Goal: Information Seeking & Learning: Learn about a topic

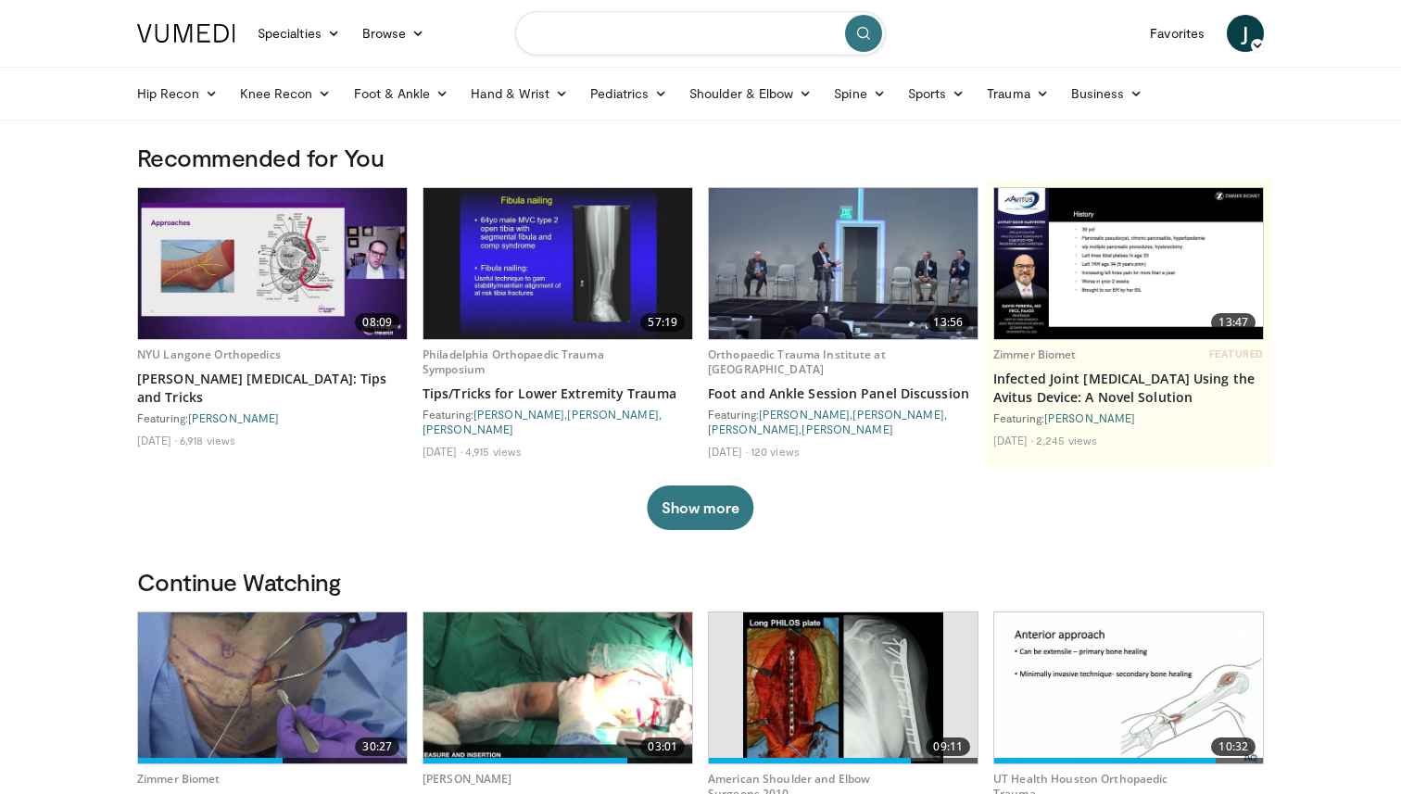
click at [643, 37] on input "Search topics, interventions" at bounding box center [700, 33] width 371 height 44
type input "**********"
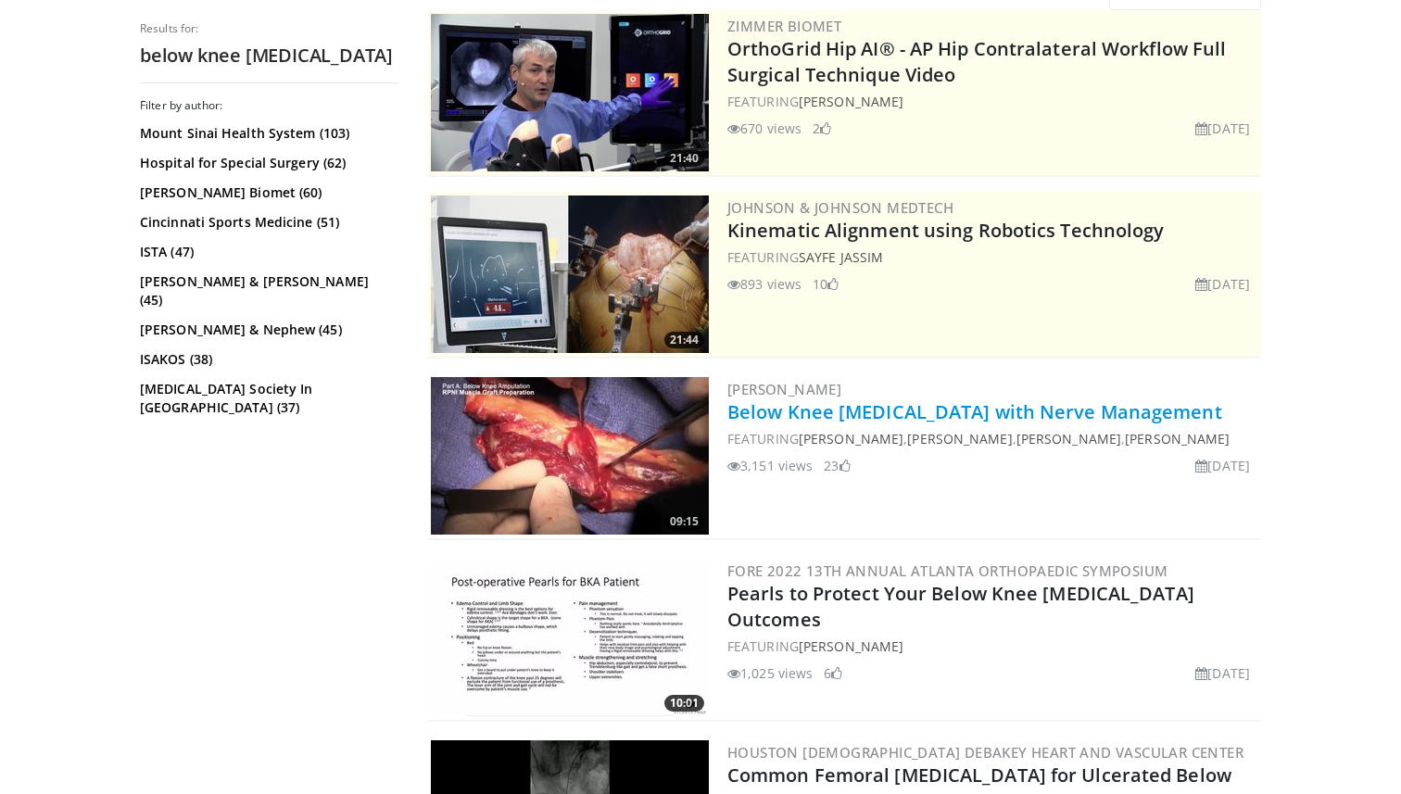
scroll to position [203, 0]
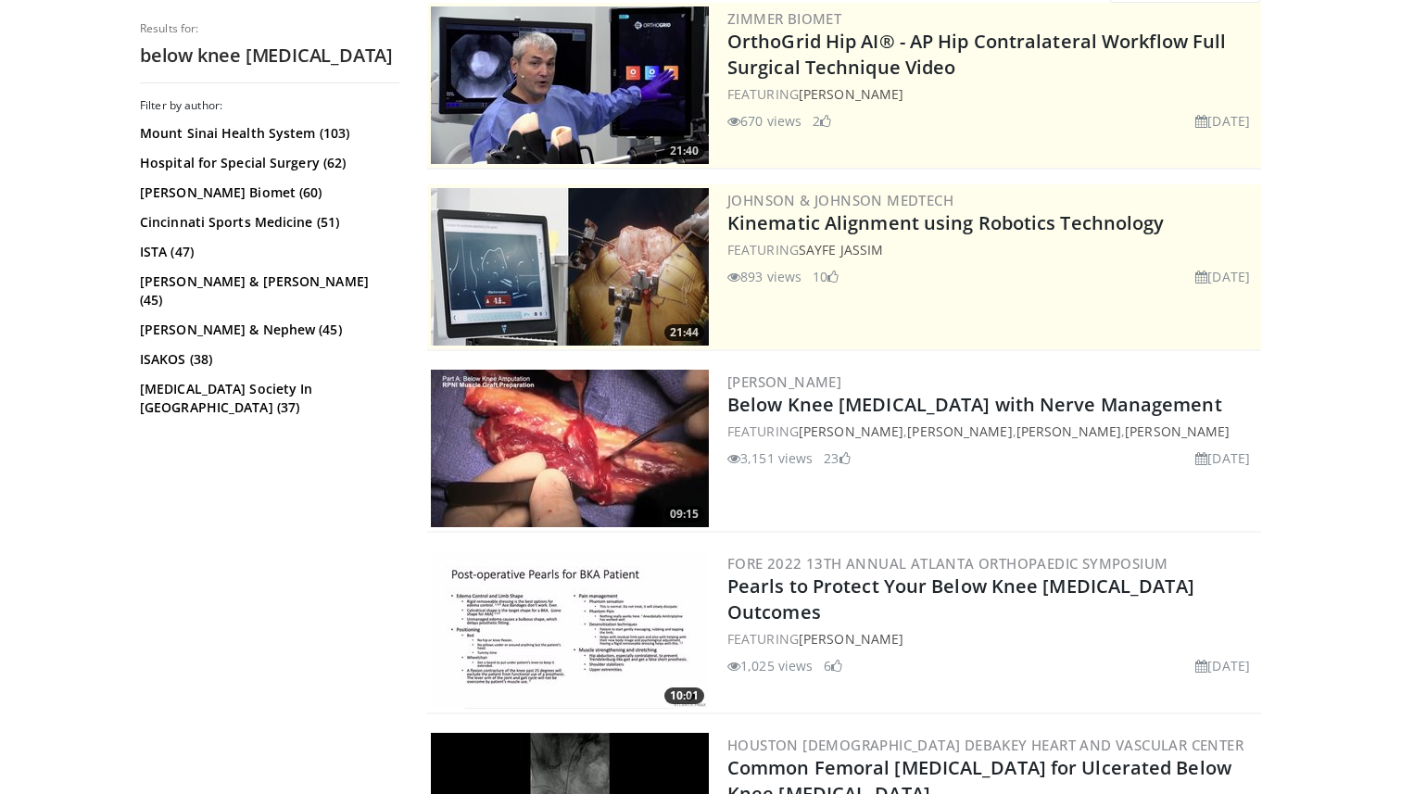
click at [641, 454] on img at bounding box center [570, 449] width 278 height 158
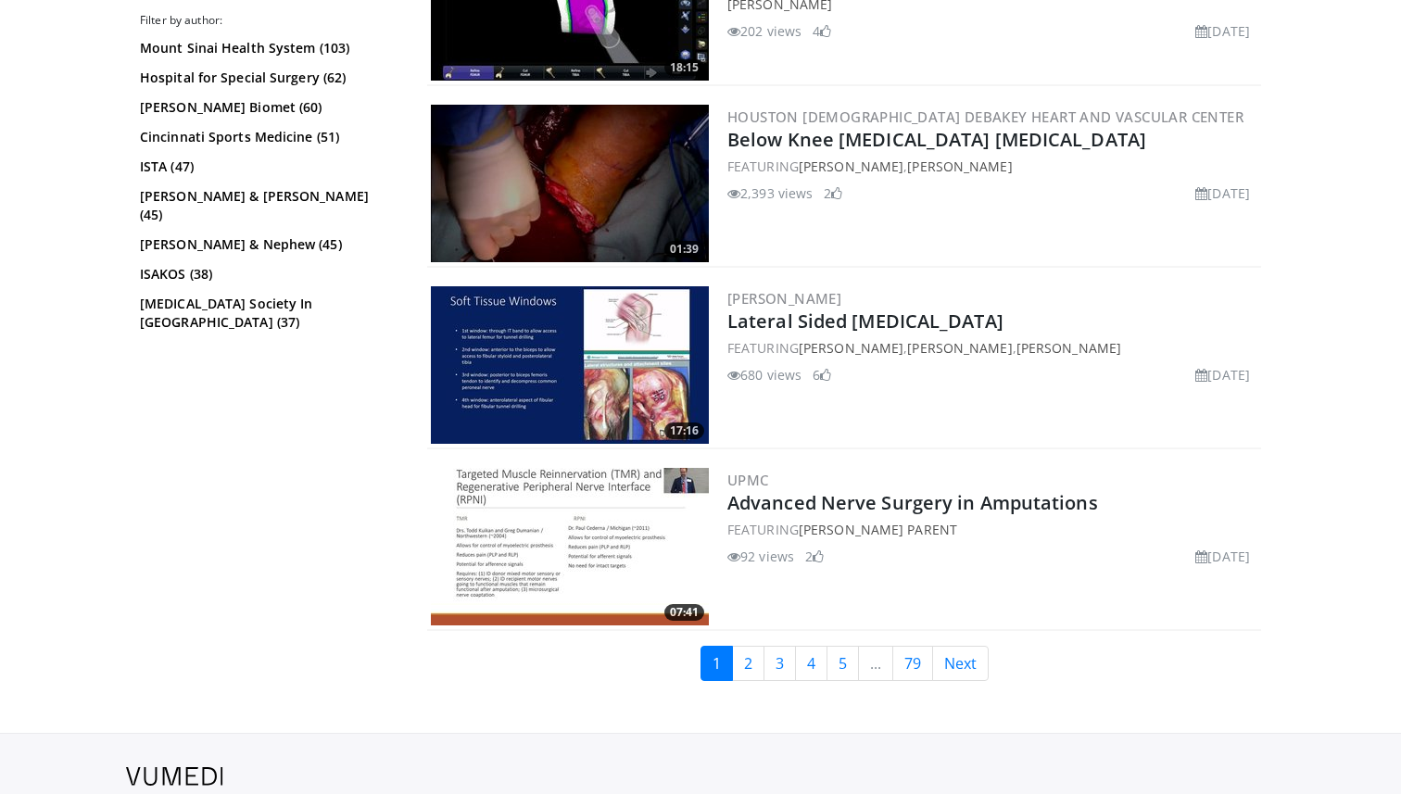
scroll to position [4367, 0]
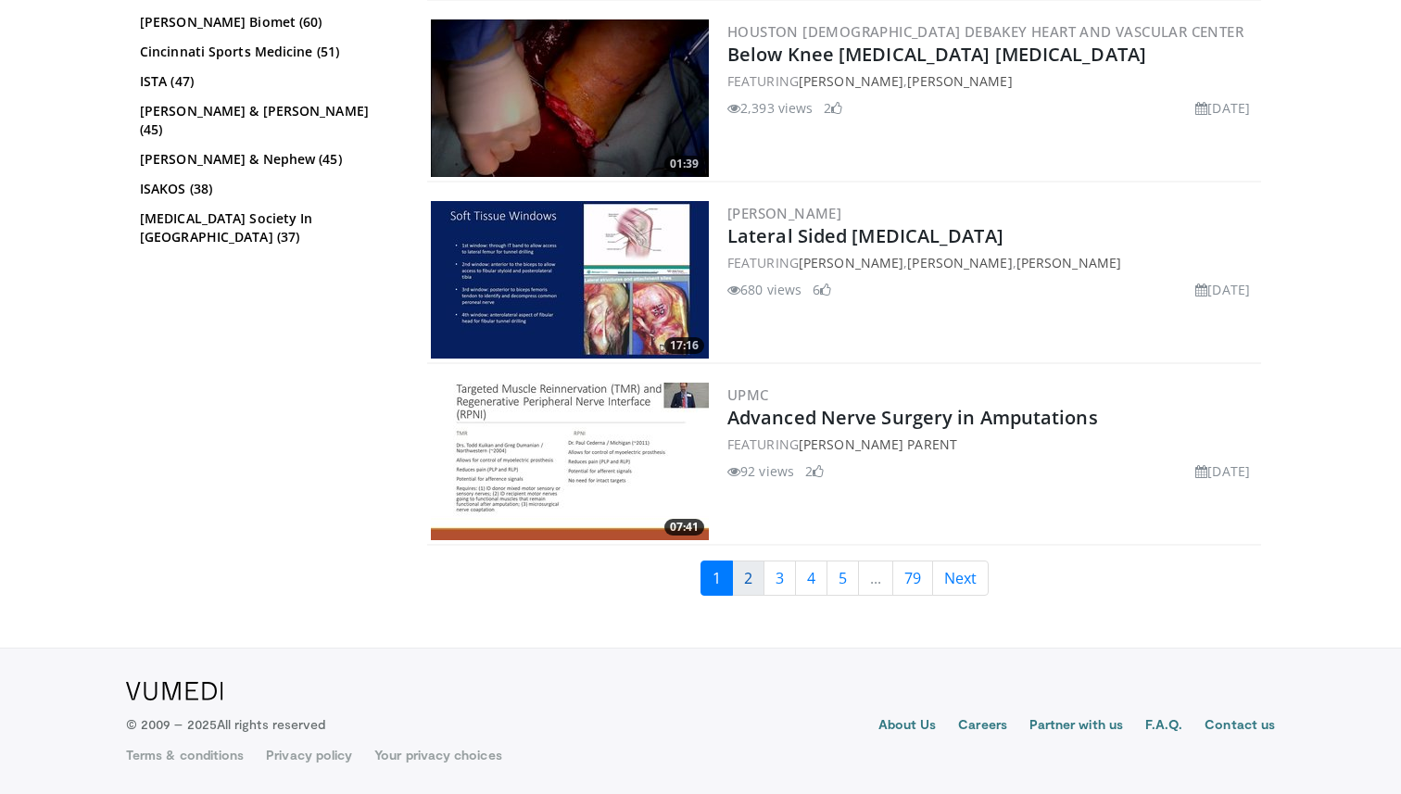
click at [756, 580] on link "2" at bounding box center [748, 578] width 32 height 35
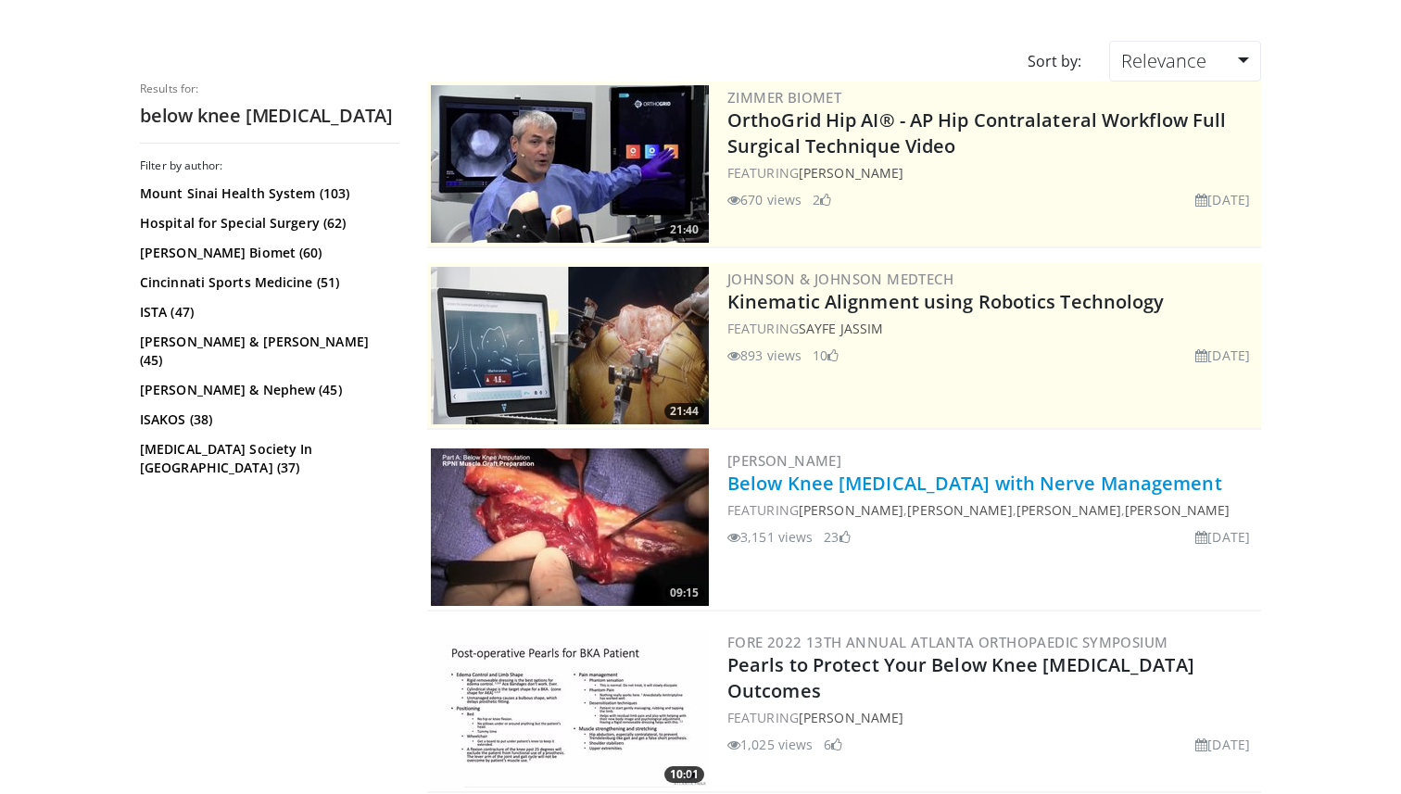
scroll to position [0, 0]
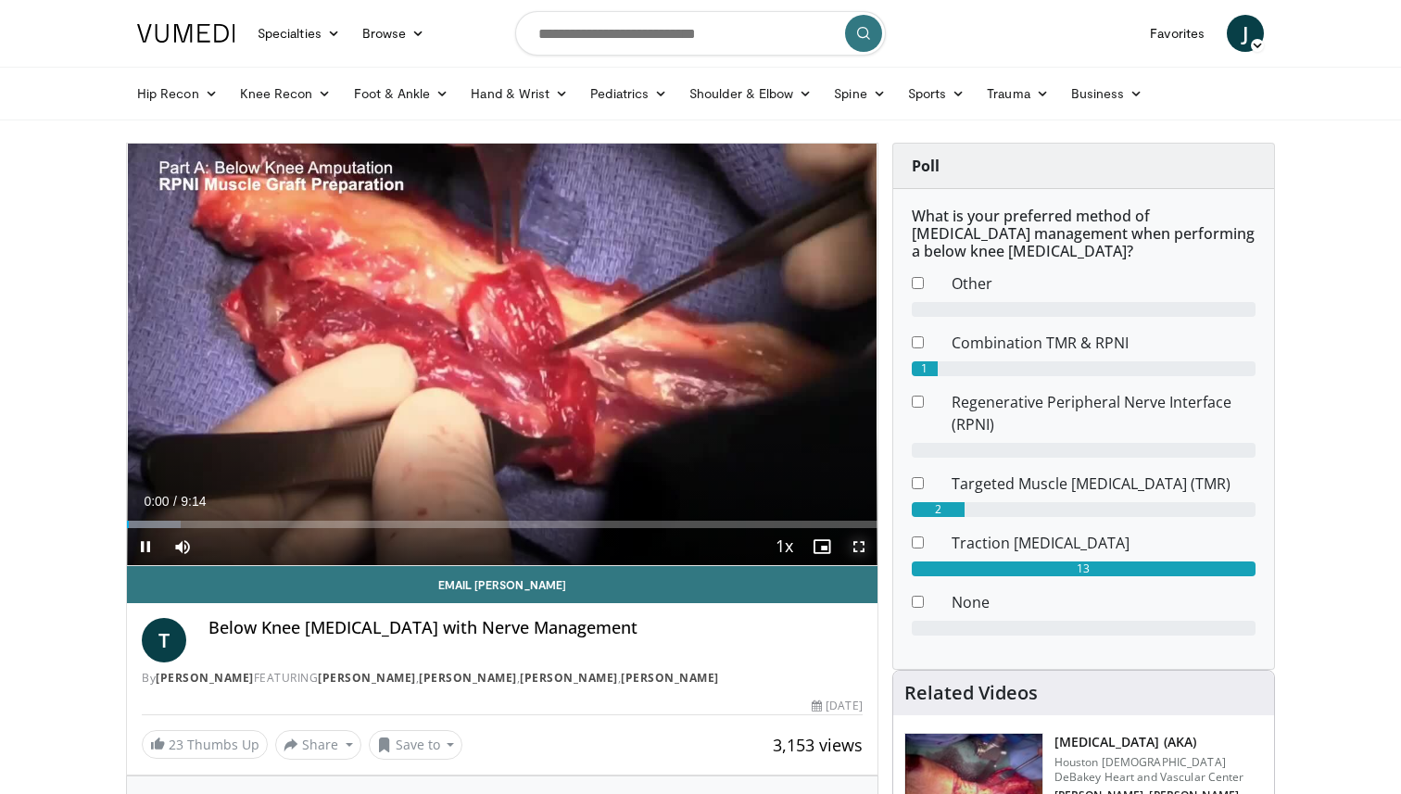
click at [859, 551] on span "Video Player" at bounding box center [858, 546] width 37 height 37
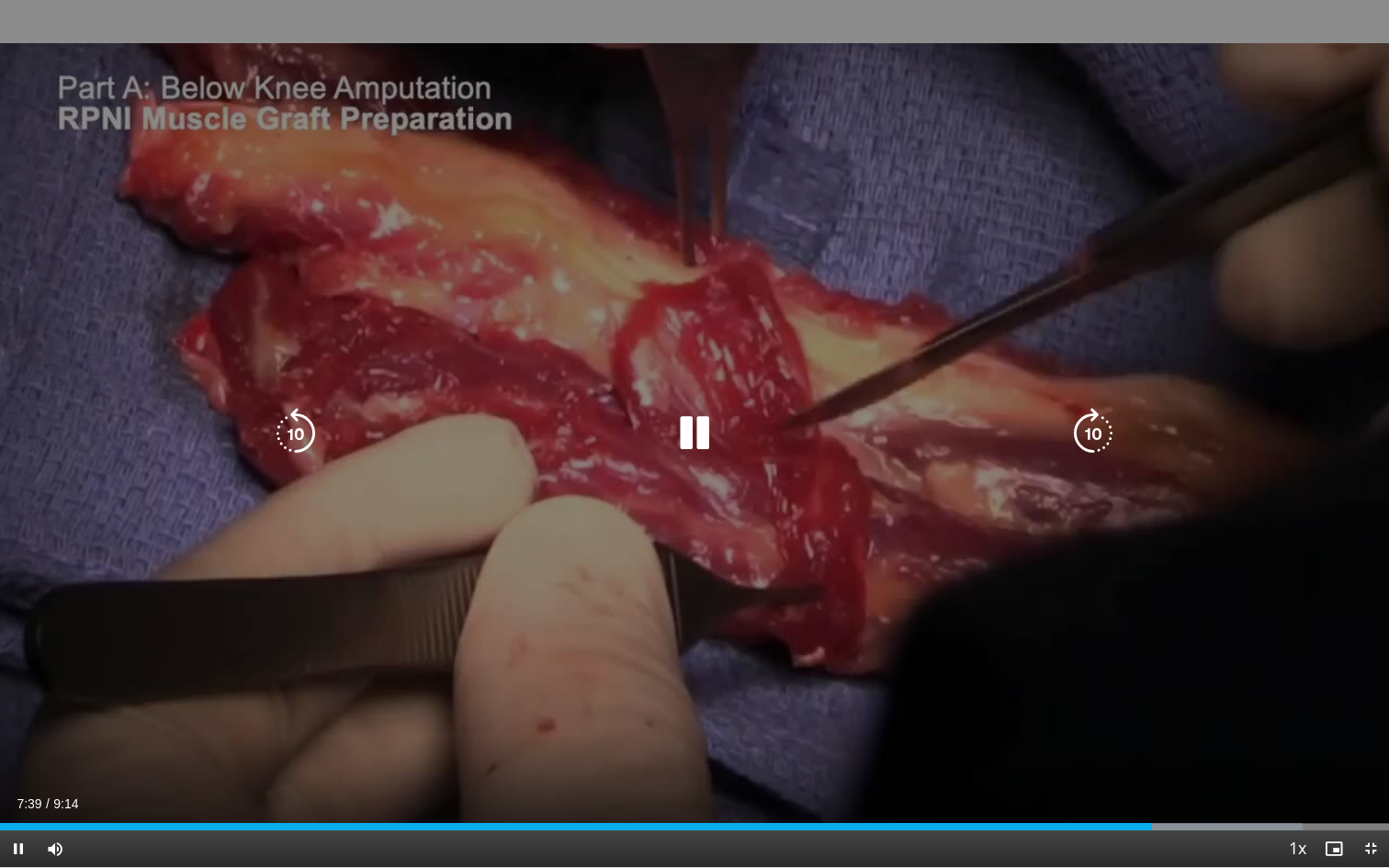
click at [1104, 632] on div "10 seconds Tap to unmute" at bounding box center [694, 433] width 1389 height 867
click at [1187, 627] on div "10 seconds Tap to unmute" at bounding box center [694, 433] width 1389 height 867
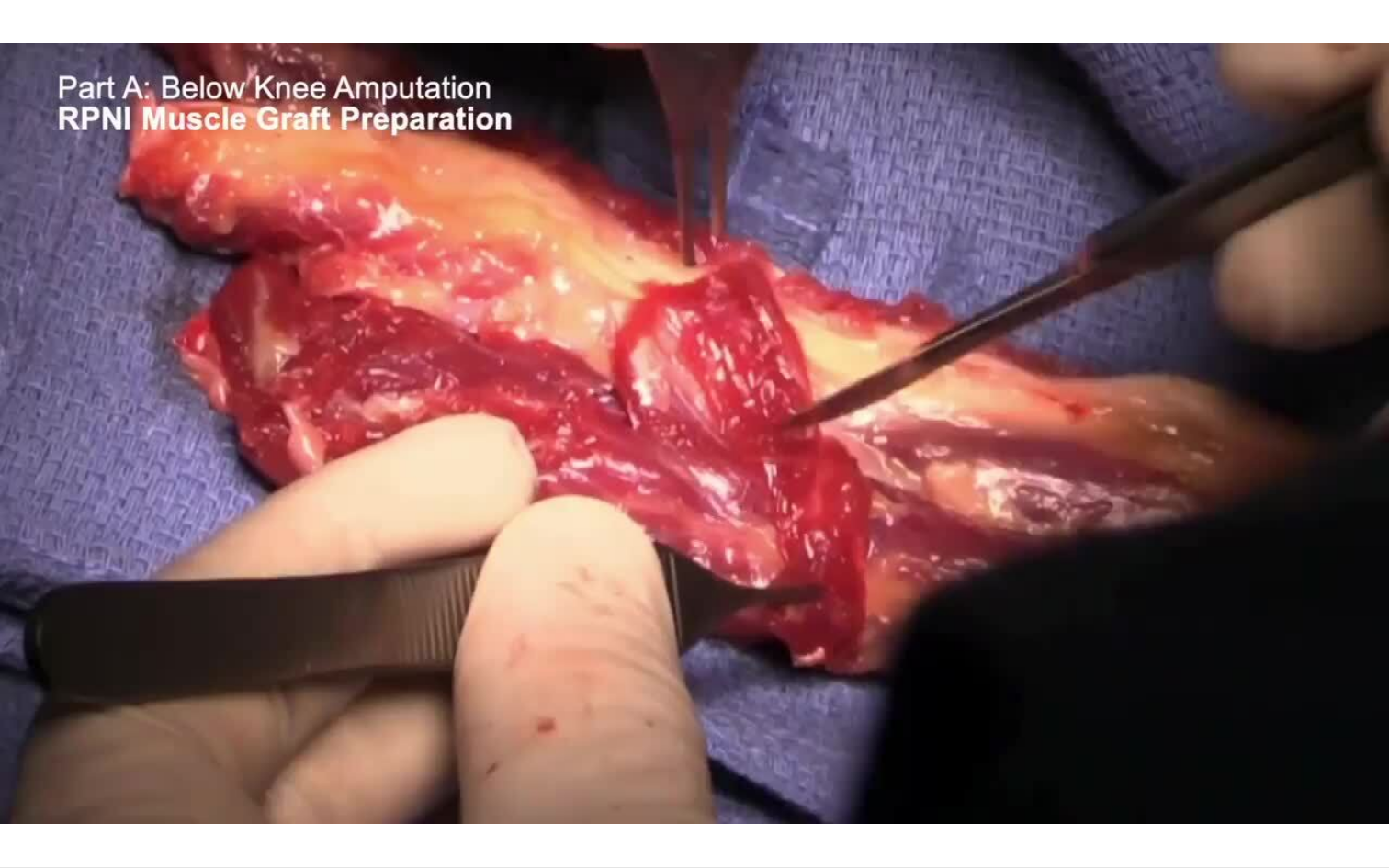
click at [1187, 627] on div "10 seconds Tap to unmute" at bounding box center [694, 433] width 1389 height 867
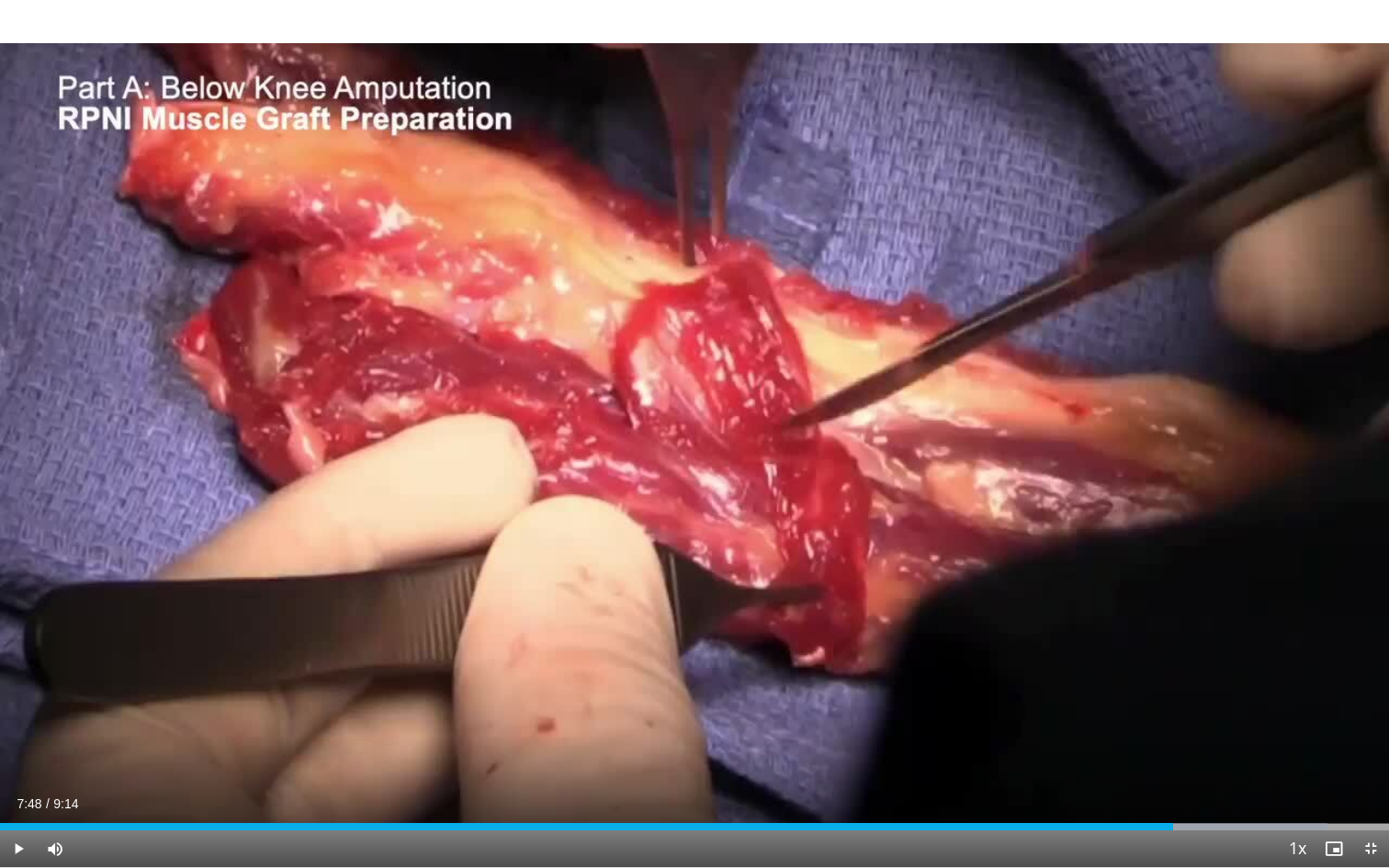
click at [1187, 627] on div "10 seconds Tap to unmute" at bounding box center [694, 433] width 1389 height 867
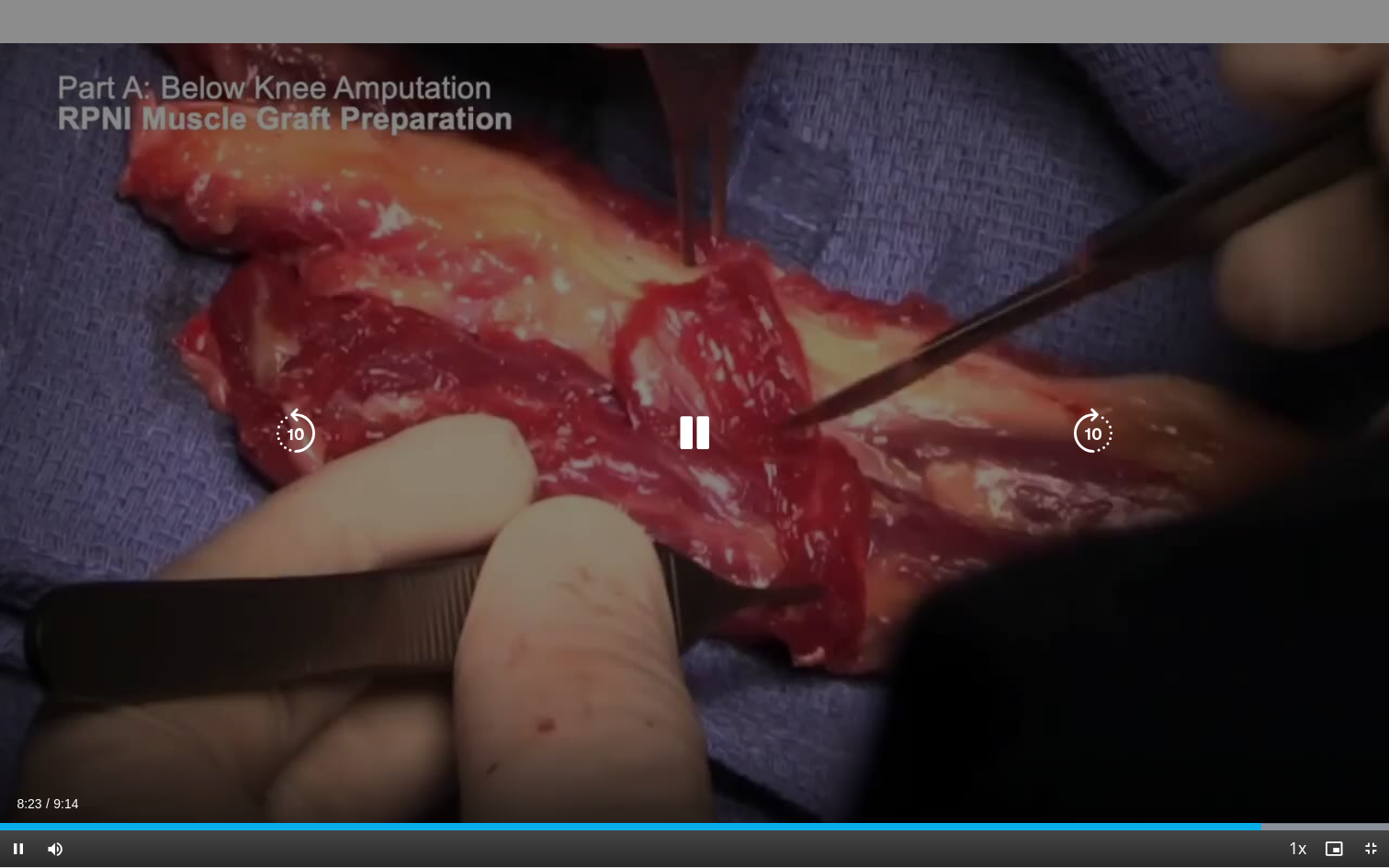
click at [1211, 584] on div "10 seconds Tap to unmute" at bounding box center [694, 433] width 1389 height 867
click at [691, 432] on icon "Video Player" at bounding box center [695, 433] width 52 height 52
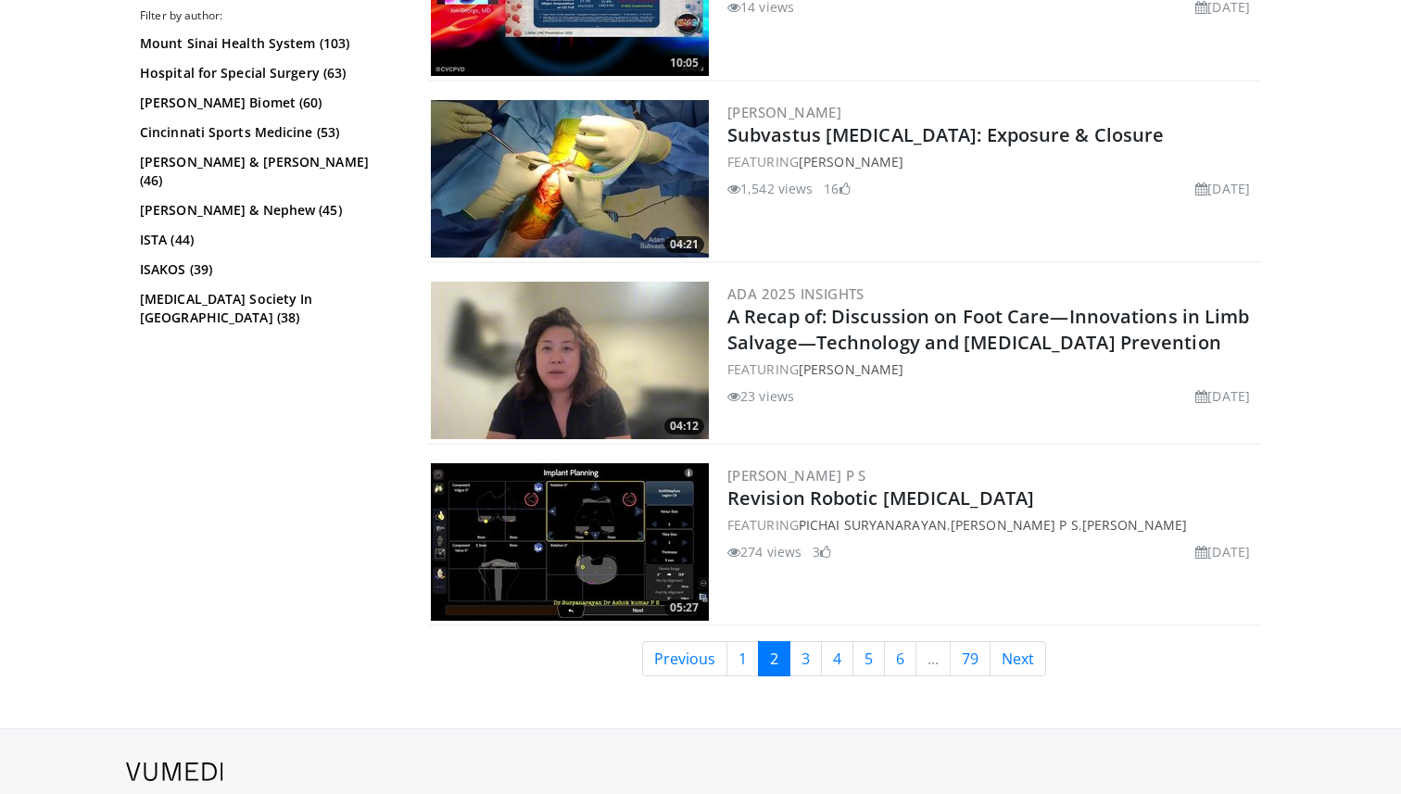
scroll to position [4549, 0]
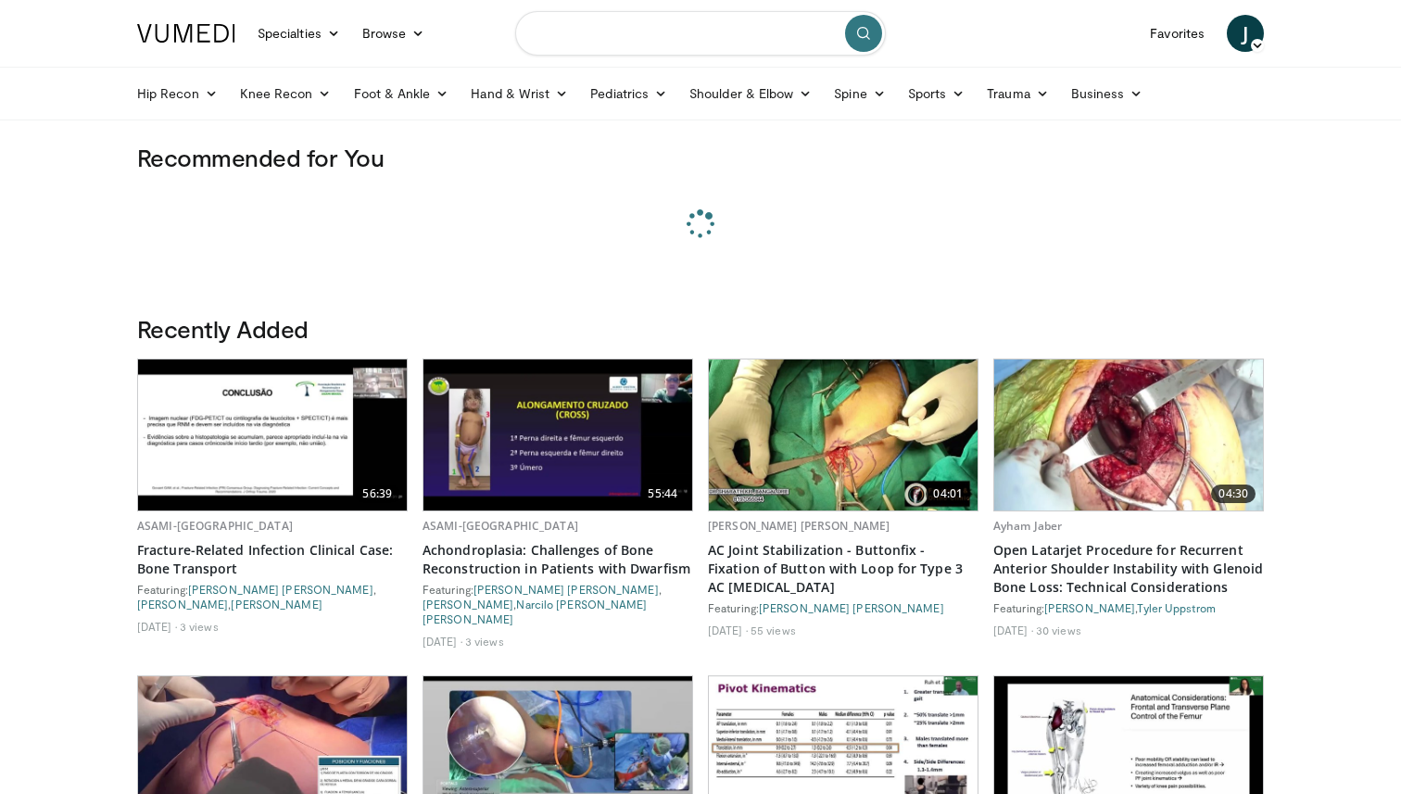
click at [651, 43] on input "Search topics, interventions" at bounding box center [700, 33] width 371 height 44
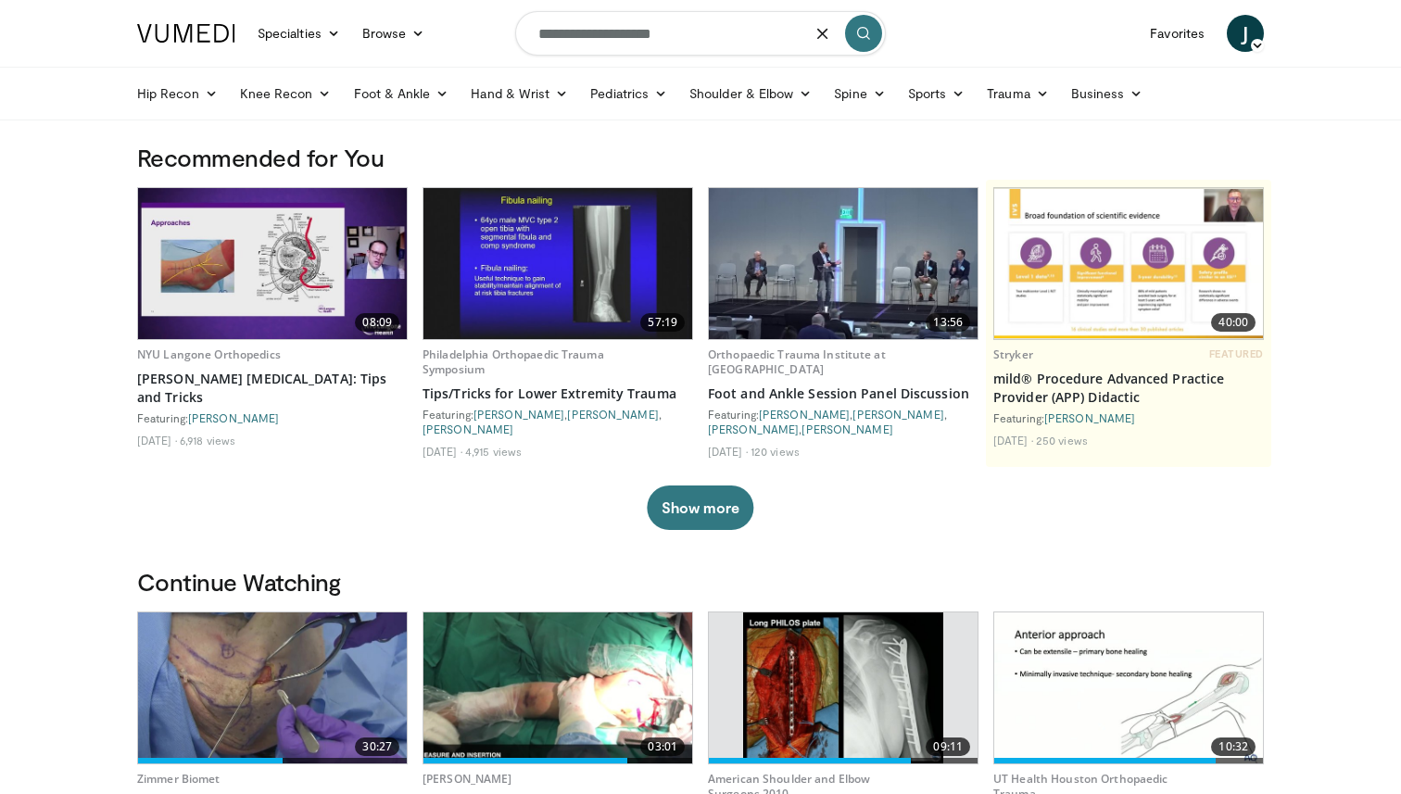
type input "**********"
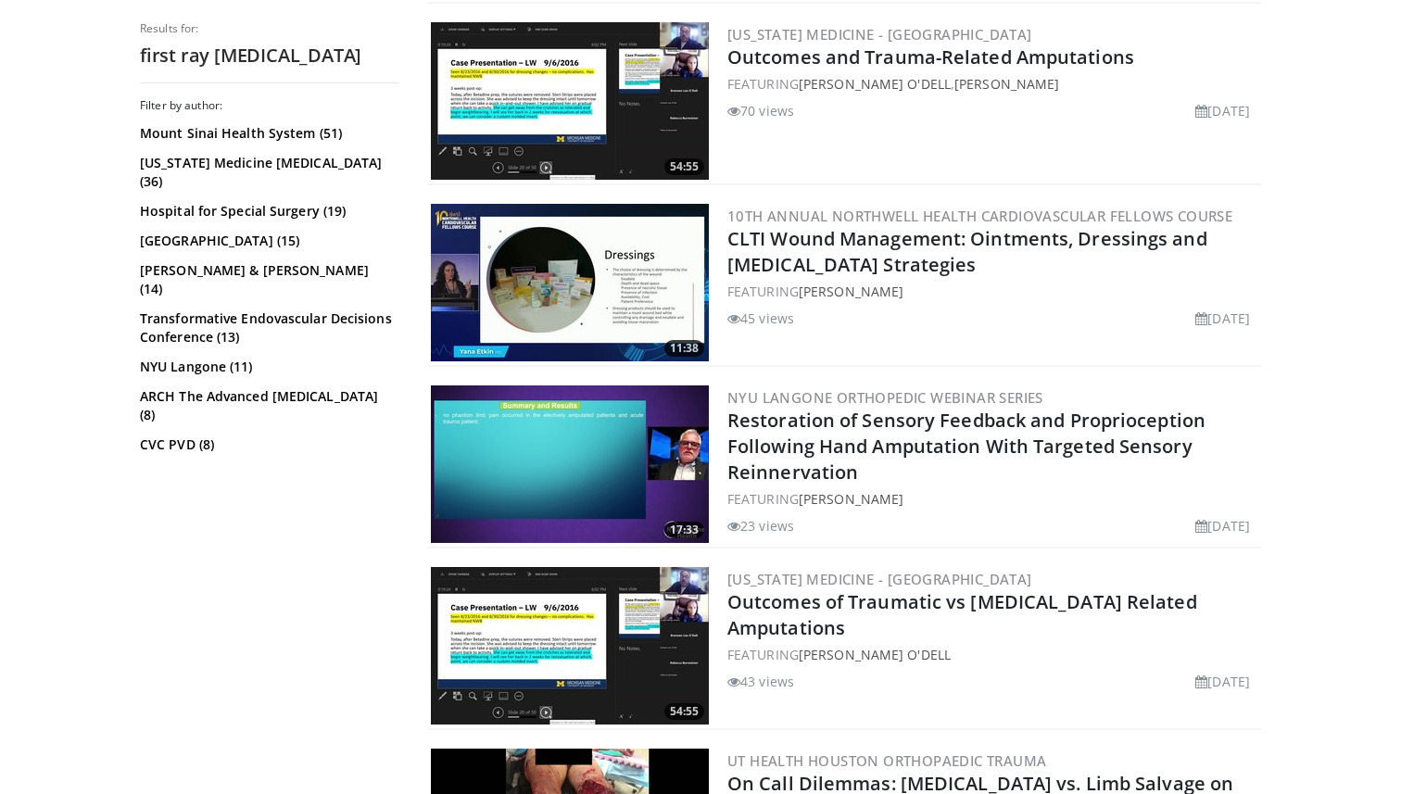
scroll to position [2168, 0]
